Goal: Register for event/course

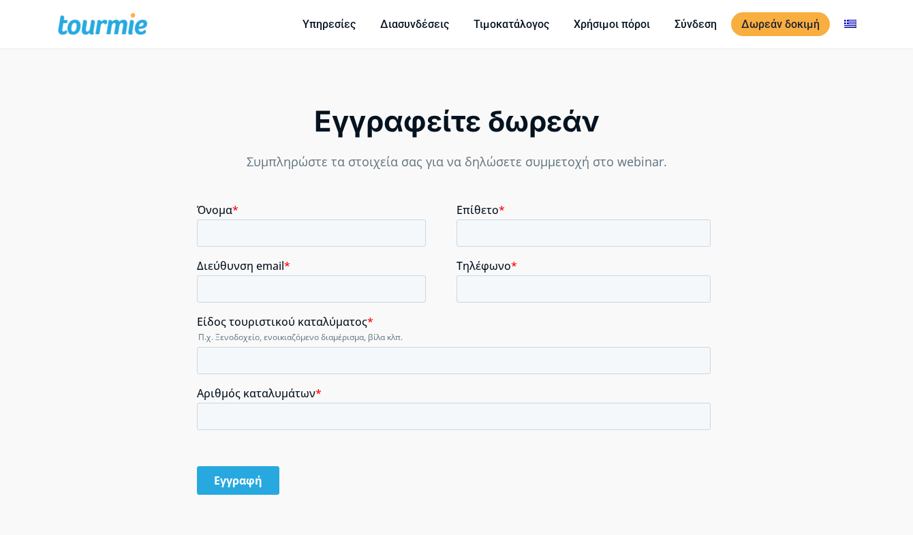
scroll to position [967, 0]
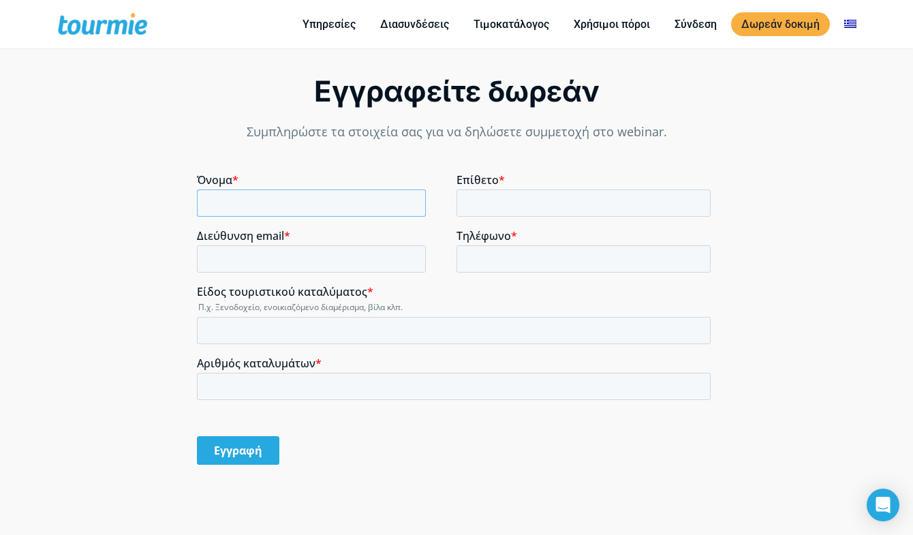
click at [239, 201] on input "Όνομα *" at bounding box center [311, 202] width 229 height 27
type input "X"
type input "Χριστίνα"
click at [512, 203] on input "Επίθετο *" at bounding box center [583, 202] width 254 height 27
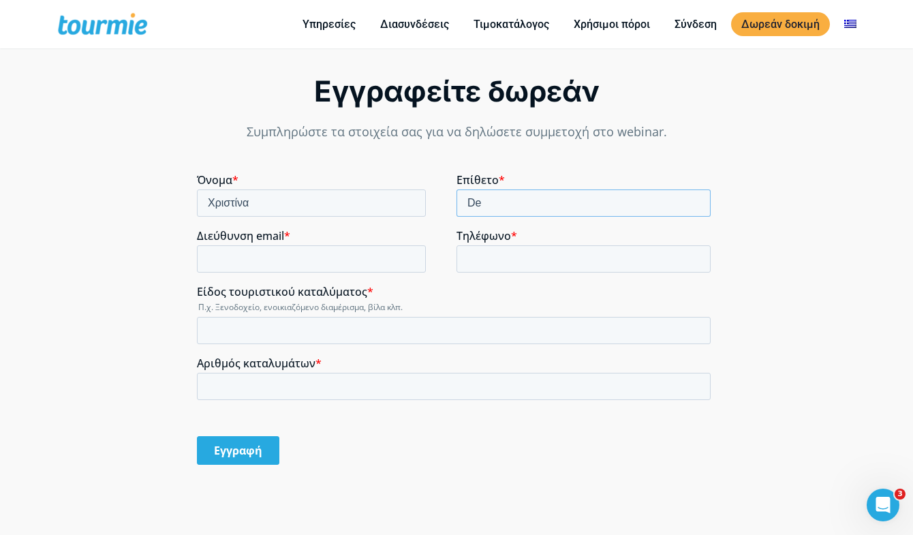
type input "D"
click at [484, 201] on input "Δελγιαννίδη" at bounding box center [583, 202] width 254 height 27
type input "Δεληγιαννίδη"
click at [270, 260] on input "Διεύθυνση email *" at bounding box center [311, 258] width 229 height 27
type input "[EMAIL_ADDRESS][DOMAIN_NAME]"
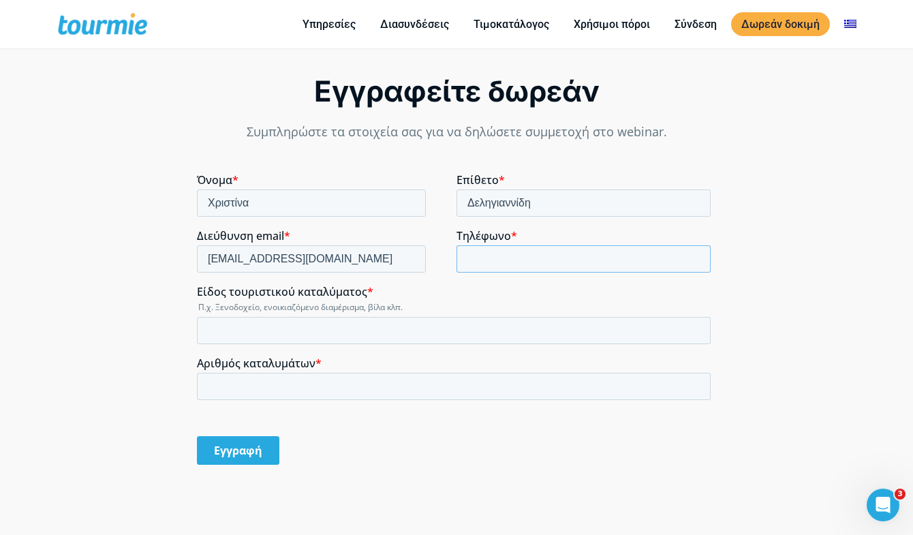
drag, startPoint x: 486, startPoint y: 253, endPoint x: 504, endPoint y: 250, distance: 18.7
click at [486, 253] on input "Τηλέφωνο *" at bounding box center [583, 258] width 254 height 27
type input "[PHONE_NUMBER]"
click at [225, 337] on input "Είδος τουριστικού καταλύματος *" at bounding box center [454, 330] width 514 height 27
type input "Ι"
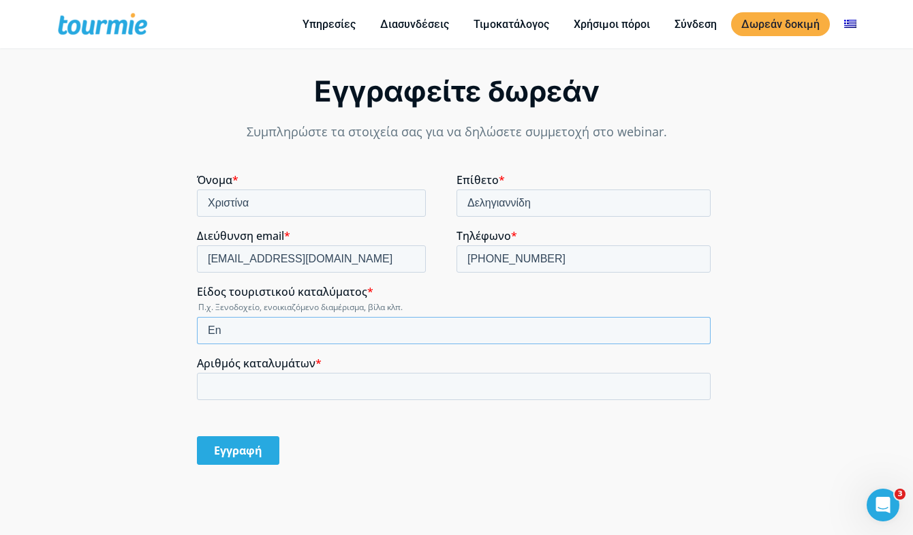
type input "E"
type input "Ενοικιαζόμενο διαμέρισμα"
click at [219, 390] on input "Αριθμός καταλυμάτων *" at bounding box center [454, 386] width 514 height 27
type input "3"
click at [236, 452] on input "Εγγραφή" at bounding box center [238, 450] width 82 height 29
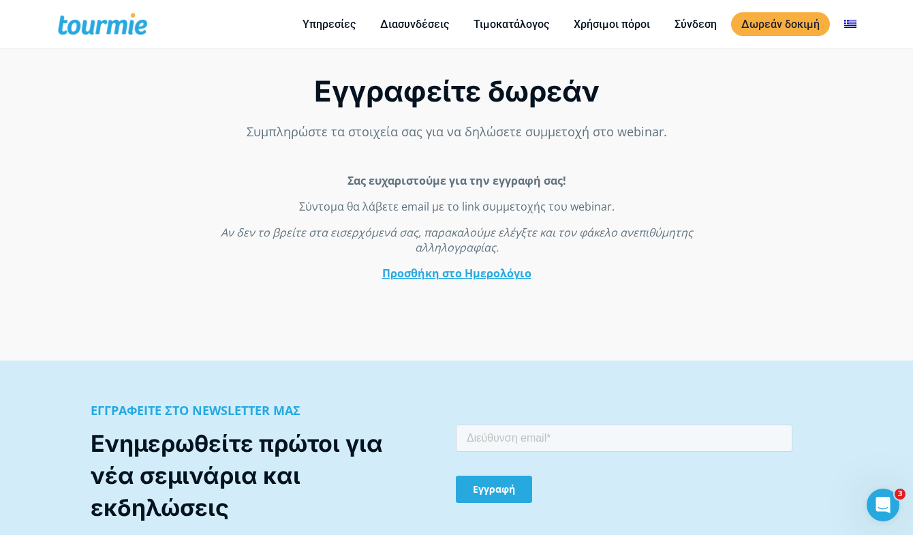
click at [433, 263] on div "Σας ευχαριστούμε για την εγγραφή σας! Σύντομα θα λάβετε email με το link συμμετ…" at bounding box center [456, 227] width 519 height 108
click at [431, 271] on link "Προσθήκη στο Ημερολόγιο" at bounding box center [456, 273] width 149 height 15
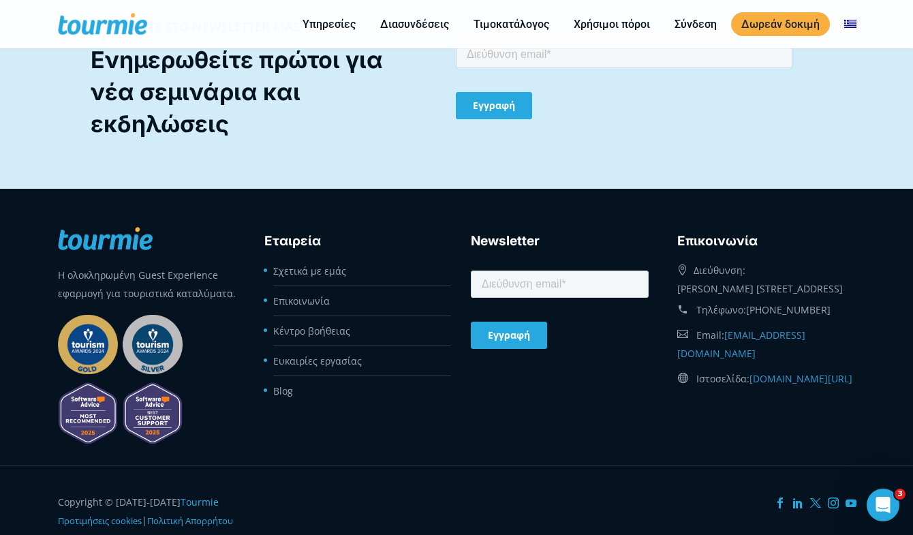
scroll to position [1377, 0]
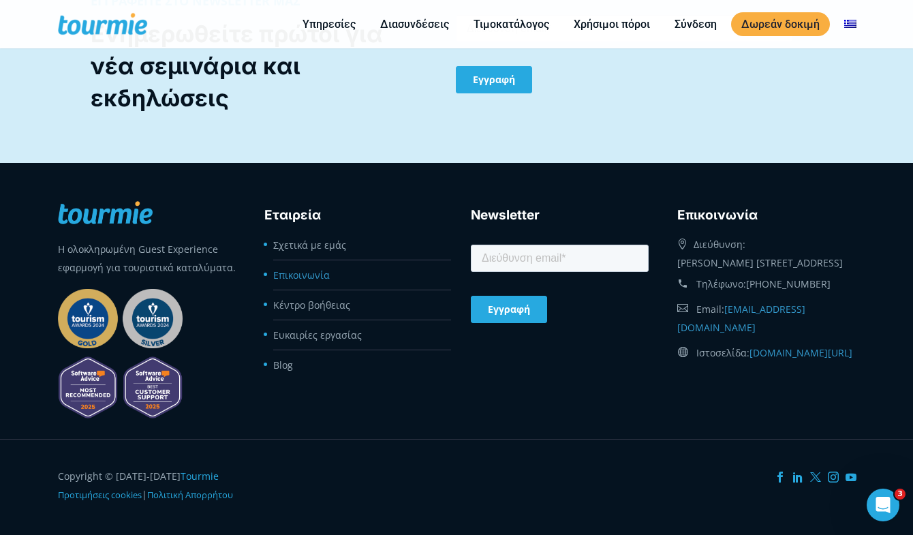
click at [320, 268] on link "Επικοινωνία" at bounding box center [301, 274] width 57 height 13
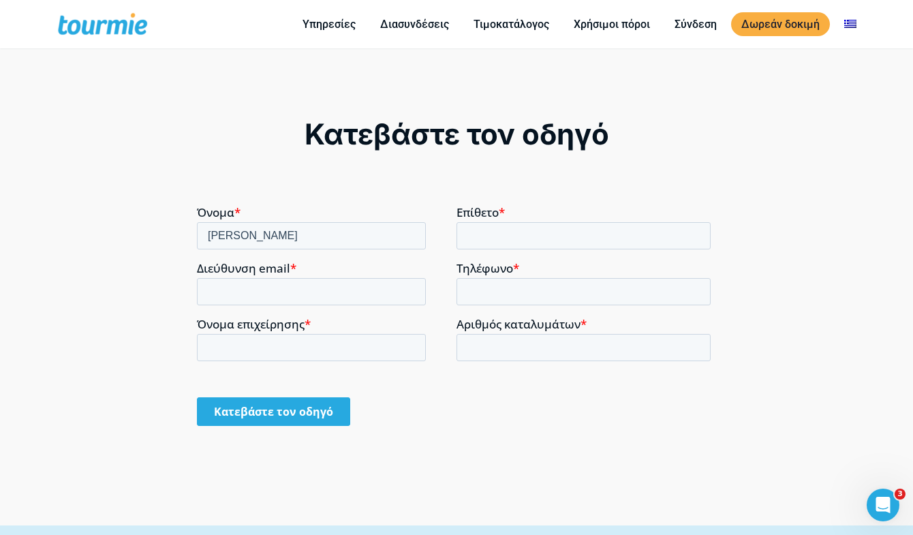
type input "Χριστίνα"
drag, startPoint x: 482, startPoint y: 228, endPoint x: 531, endPoint y: 217, distance: 50.1
click at [482, 228] on input "Επίθετο *" at bounding box center [583, 234] width 254 height 27
type input "Δεληγιαννίδη"
click at [236, 292] on input "Διεύθυνση email *" at bounding box center [311, 290] width 229 height 27
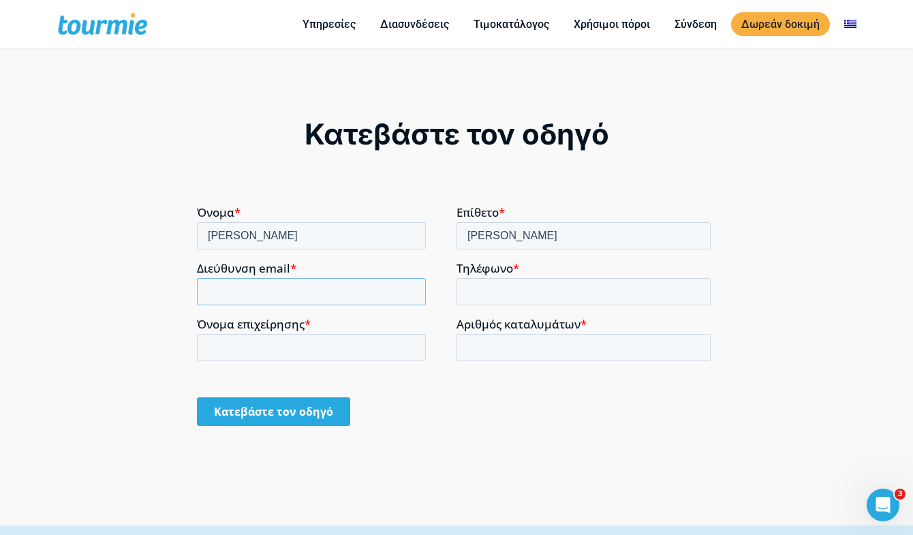
type input "info@knitfil.com"
click at [504, 292] on input "Τηλέφωνο *" at bounding box center [583, 290] width 254 height 27
type input "+306932755224"
click at [225, 347] on input "Όνομα επιχείρησης *" at bounding box center [311, 346] width 229 height 27
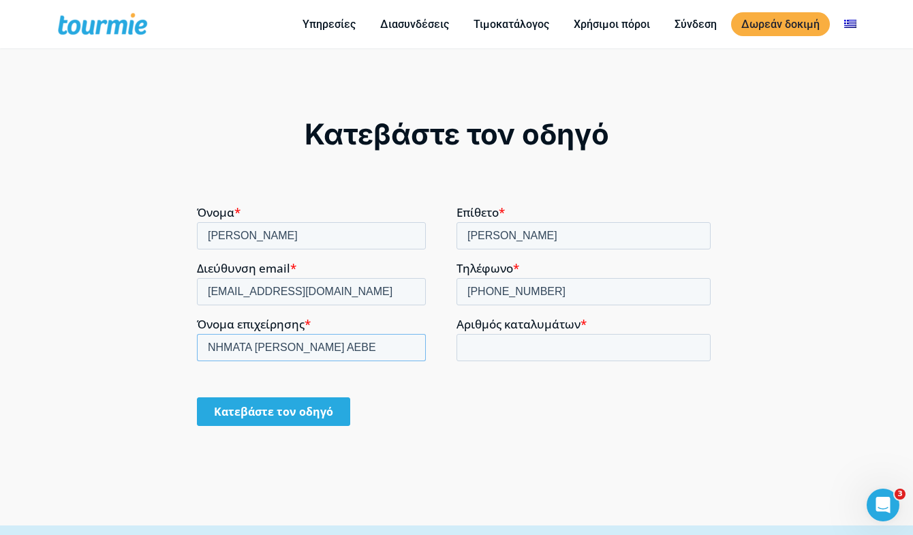
type input "ΝΗΜΑΤΑ ΚΑΨΙΑΝΗ ΑΕΒΕ"
click at [691, 343] on input "1" at bounding box center [583, 346] width 254 height 27
click at [691, 343] on input "2" at bounding box center [583, 346] width 254 height 27
type input "3"
click at [691, 343] on input "3" at bounding box center [583, 346] width 254 height 27
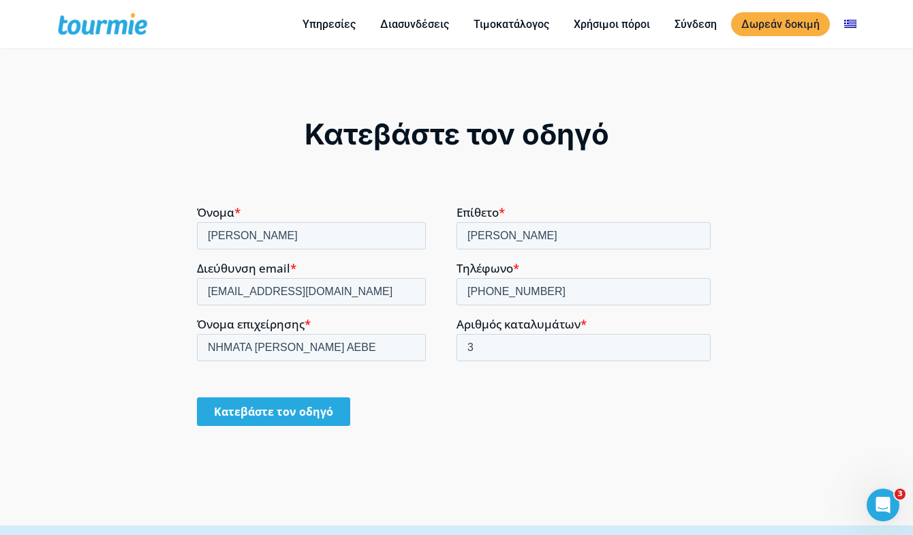
click at [261, 411] on input "Κατεβάστε τον οδηγό" at bounding box center [273, 410] width 153 height 29
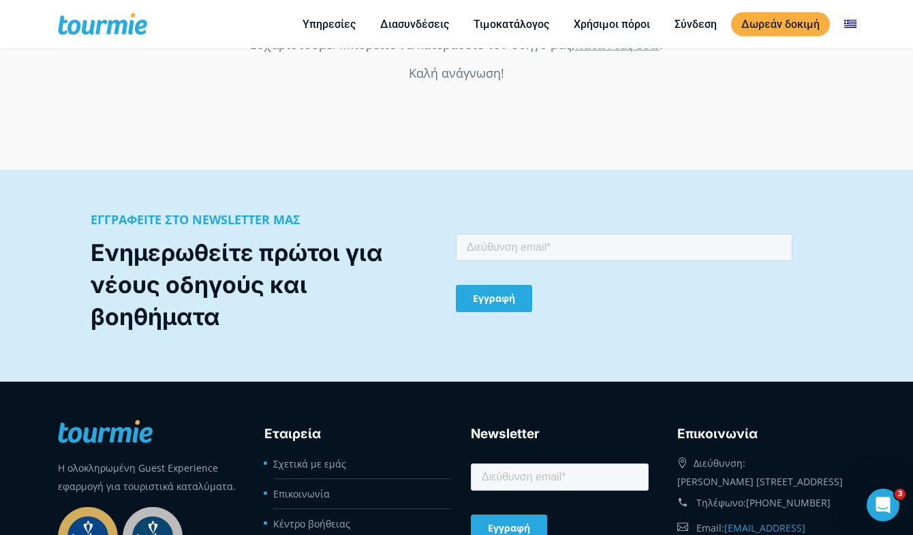
scroll to position [1132, 0]
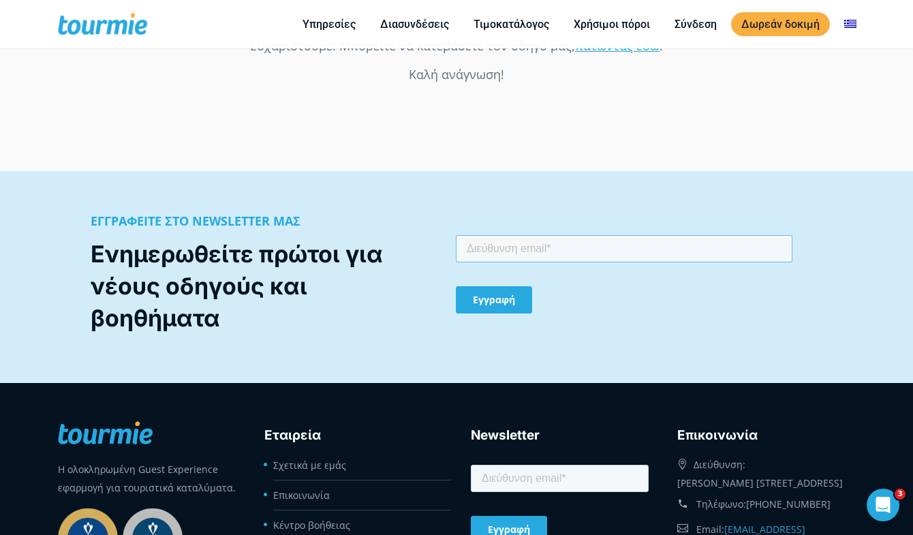
click at [485, 245] on input "email" at bounding box center [623, 247] width 337 height 27
type input "info@knitfil.com"
click at [489, 301] on input "Εγγραφή" at bounding box center [493, 298] width 76 height 27
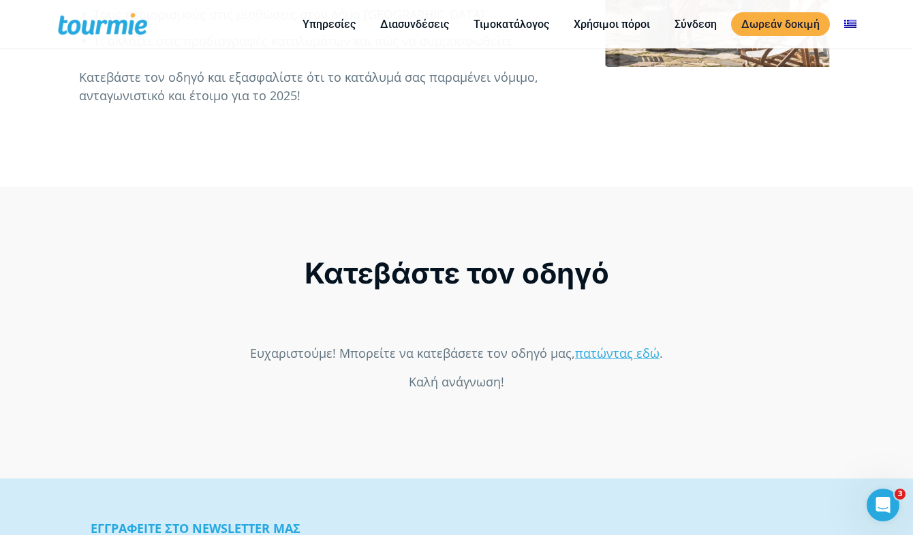
scroll to position [826, 0]
click at [625, 356] on link "πατώντας εδώ" at bounding box center [617, 351] width 84 height 16
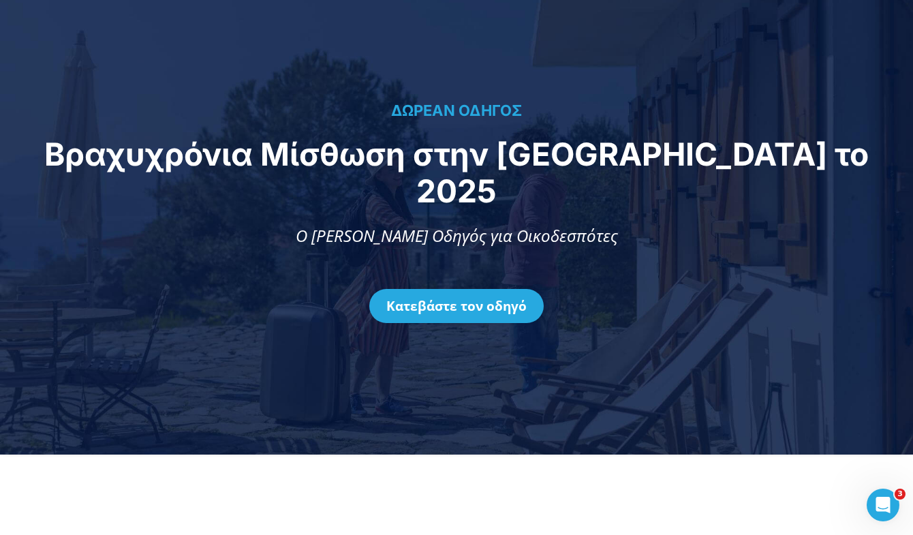
scroll to position [0, 0]
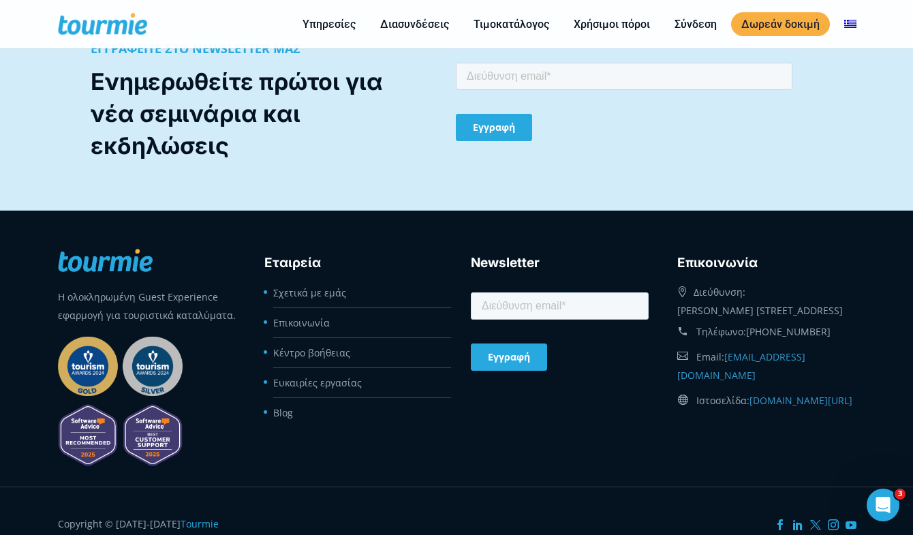
scroll to position [1390, 0]
